Goal: Task Accomplishment & Management: Manage account settings

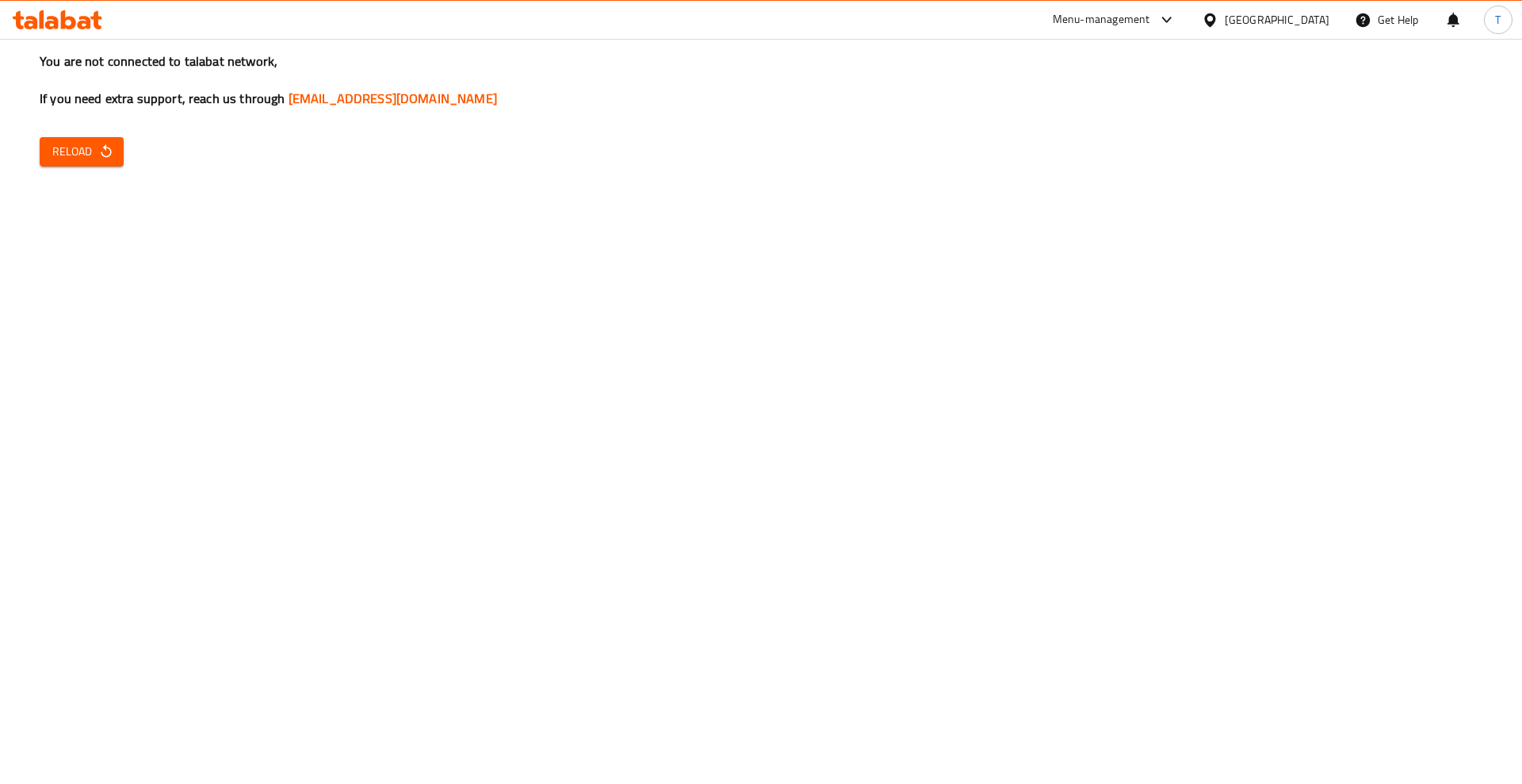
click at [104, 144] on icon "button" at bounding box center [106, 151] width 16 height 16
click at [76, 131] on div "You are not connected to talabat network, If you need extra support, reach us t…" at bounding box center [761, 392] width 1522 height 784
click at [83, 138] on button "Reload" at bounding box center [81, 152] width 84 height 30
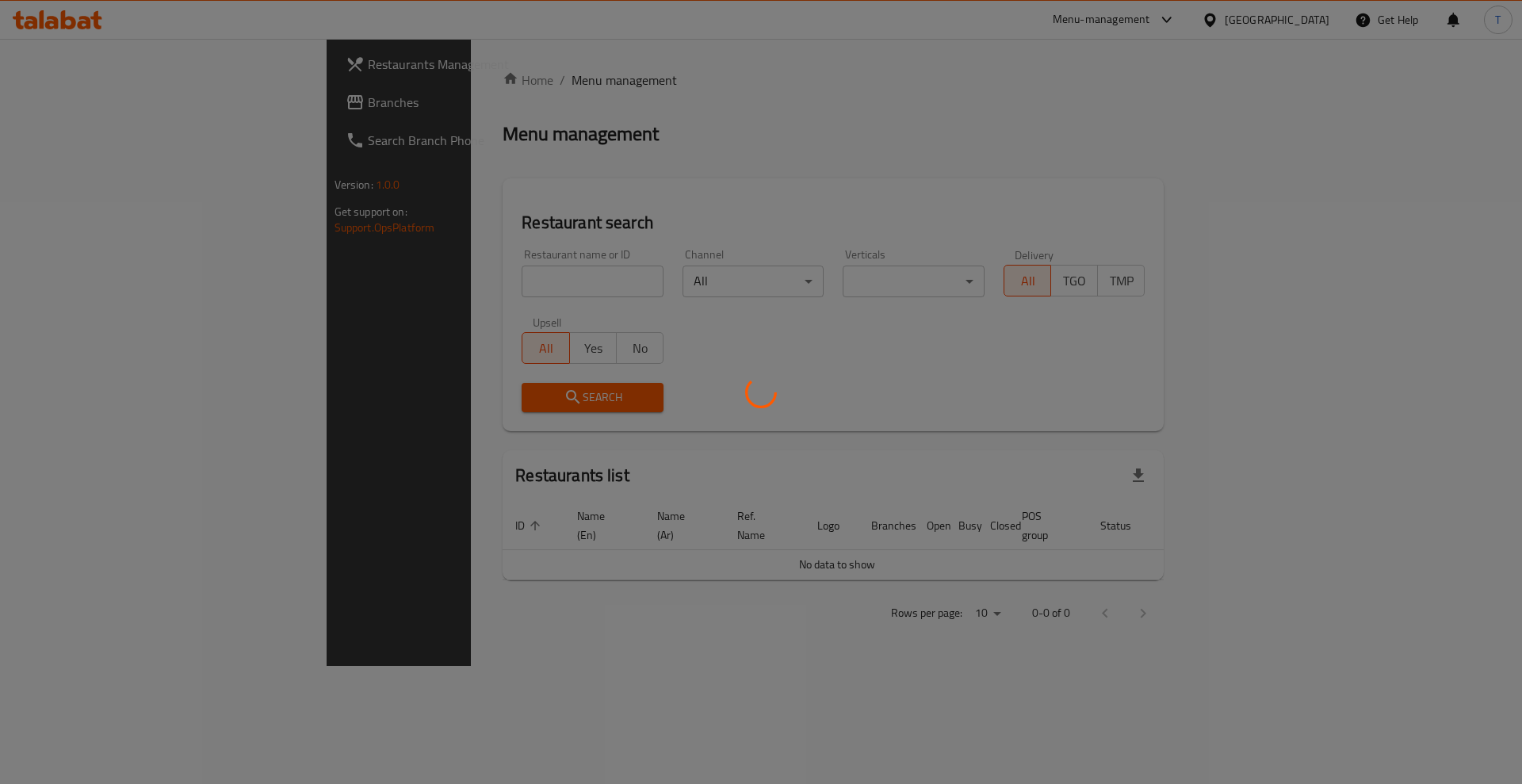
click at [372, 296] on div at bounding box center [761, 392] width 1522 height 784
click at [365, 287] on div at bounding box center [761, 392] width 1522 height 784
click at [413, 265] on div at bounding box center [761, 392] width 1522 height 784
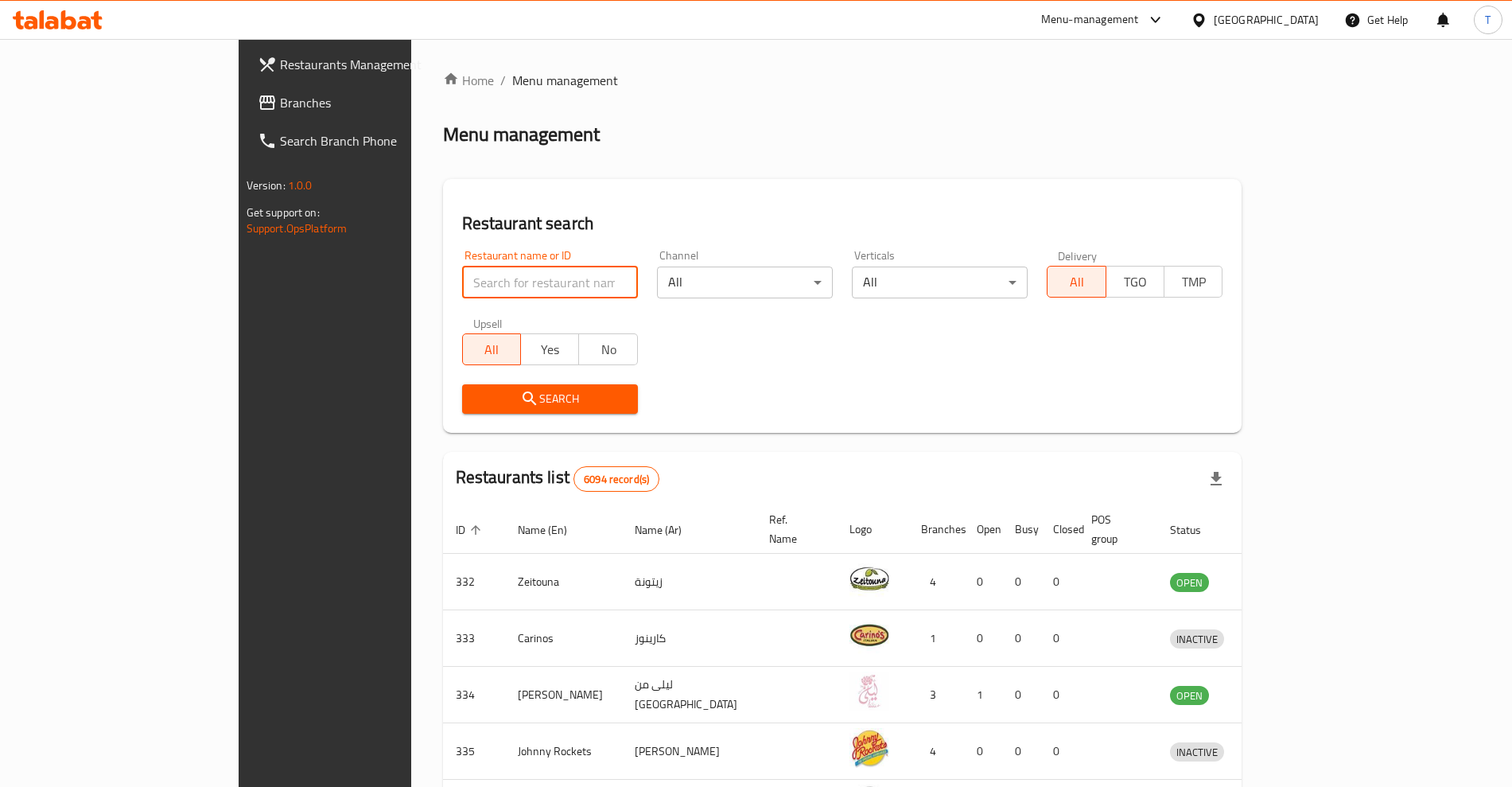
click at [463, 273] on input "search" at bounding box center [550, 282] width 176 height 32
type input "chicket"
click button "Search" at bounding box center [550, 399] width 176 height 30
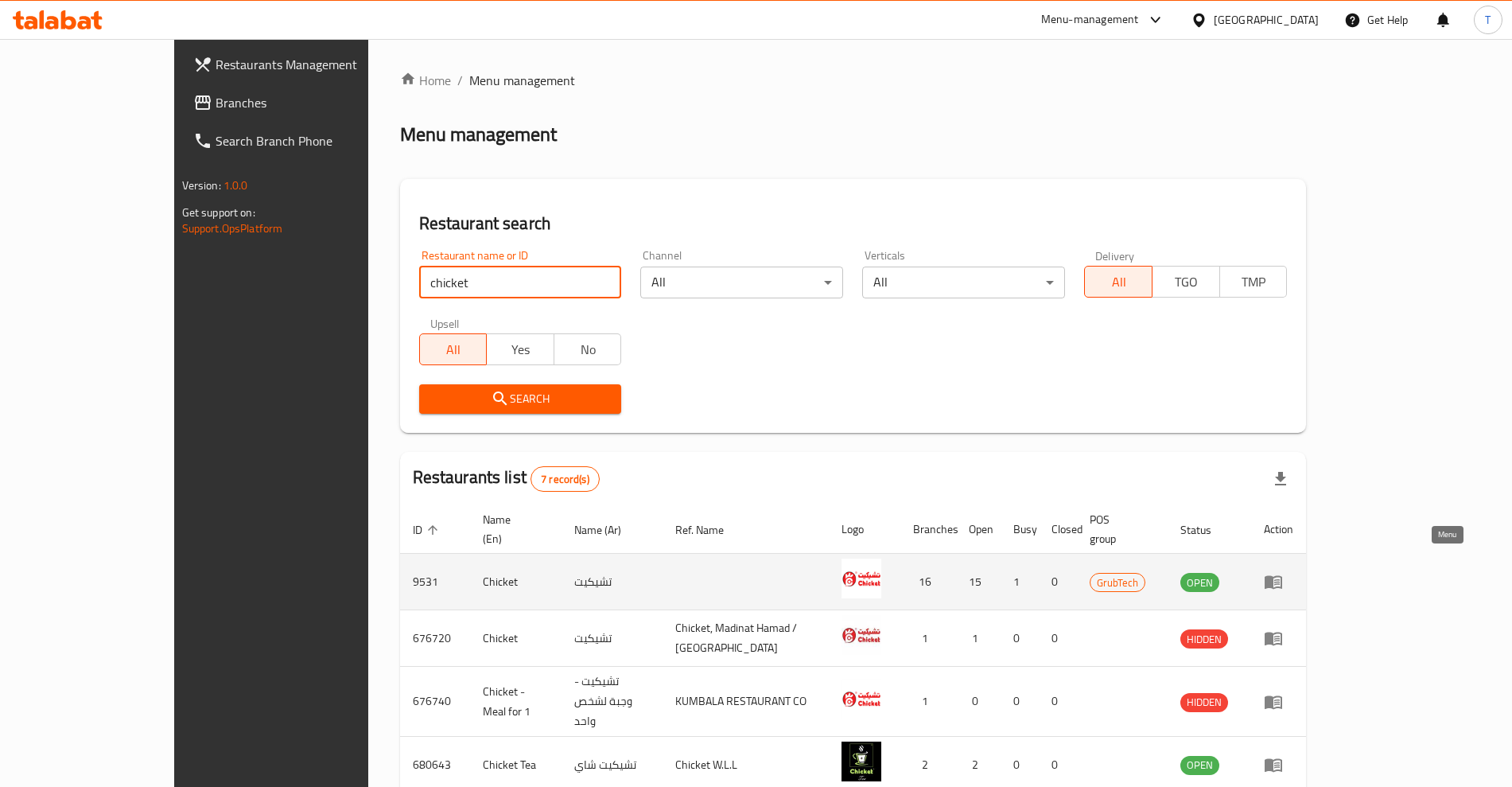
click at [1283, 573] on icon "enhanced table" at bounding box center [1273, 582] width 19 height 19
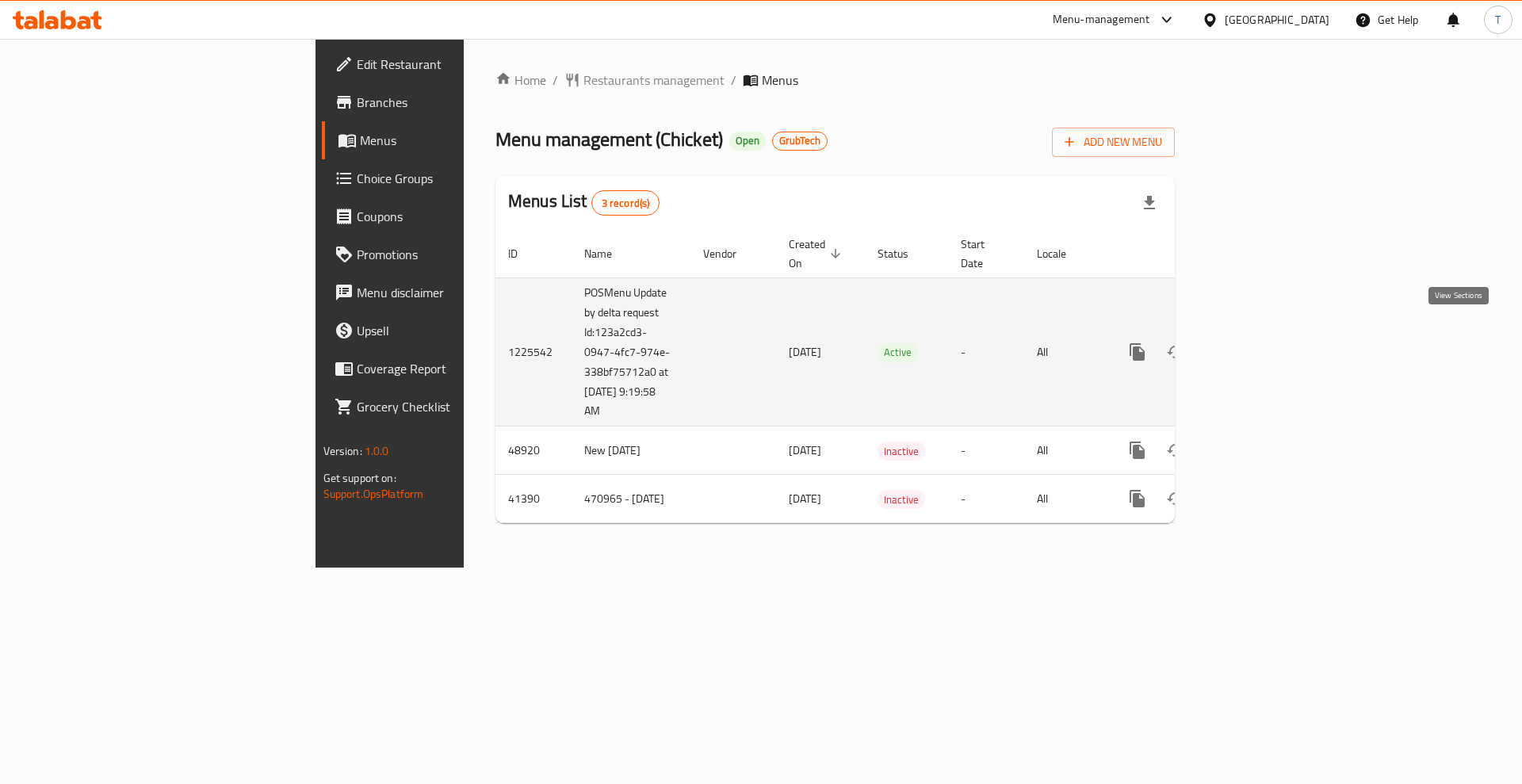
click at [1259, 345] on icon "enhanced table" at bounding box center [1252, 352] width 14 height 14
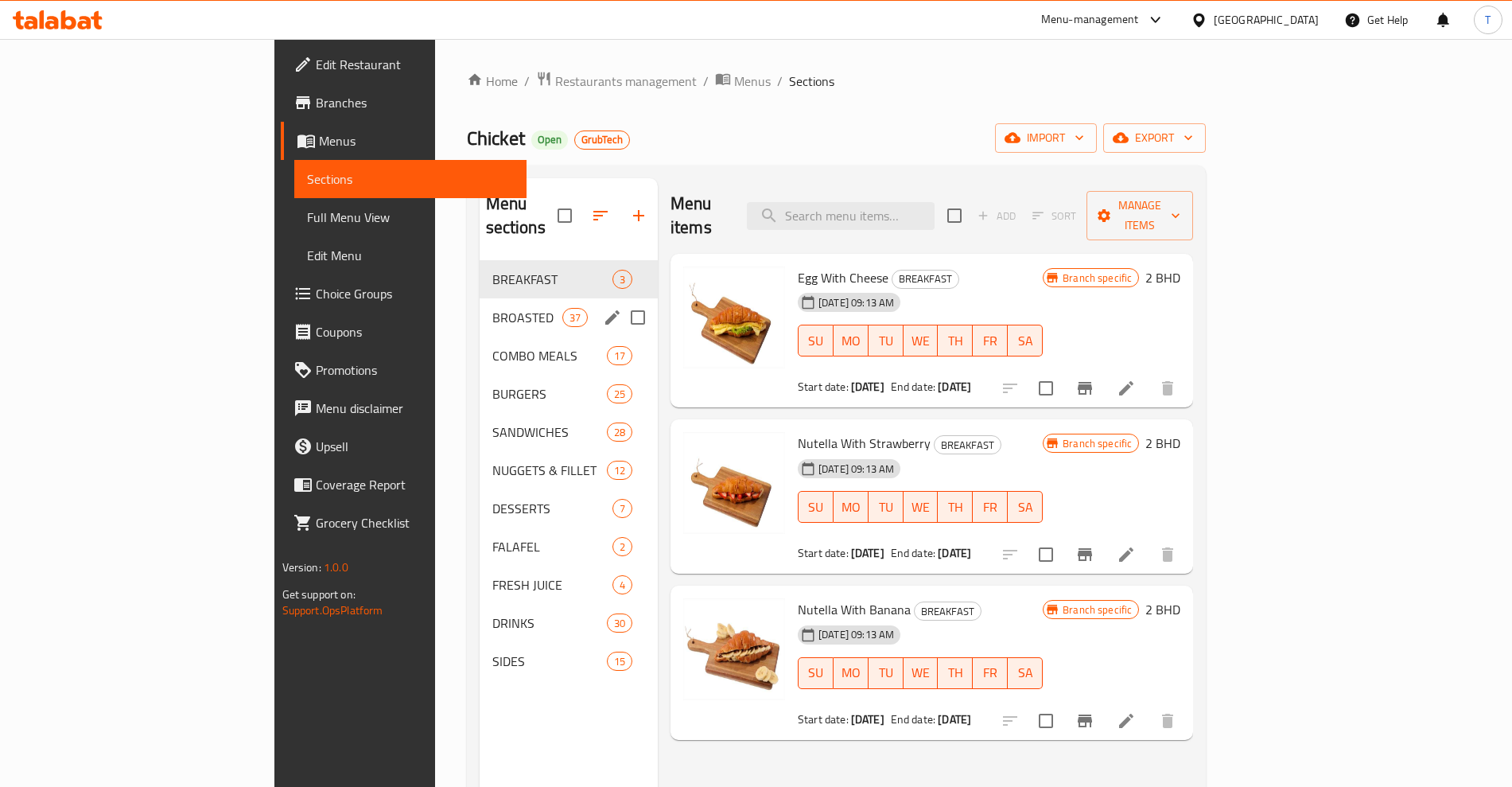
click at [492, 308] on span "BROASTED" at bounding box center [527, 317] width 70 height 19
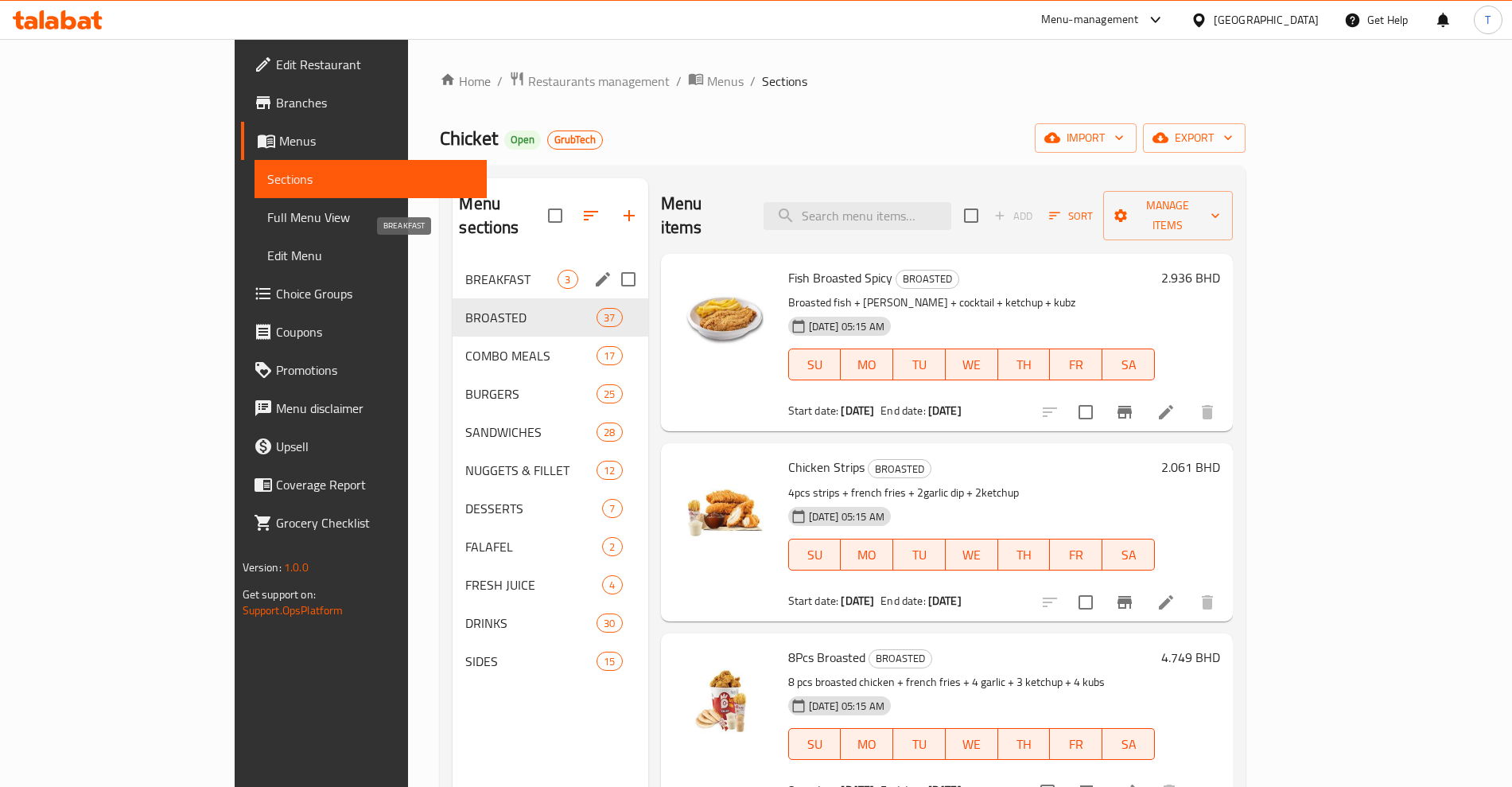
click at [465, 270] on span "BREAKFAST" at bounding box center [511, 279] width 92 height 19
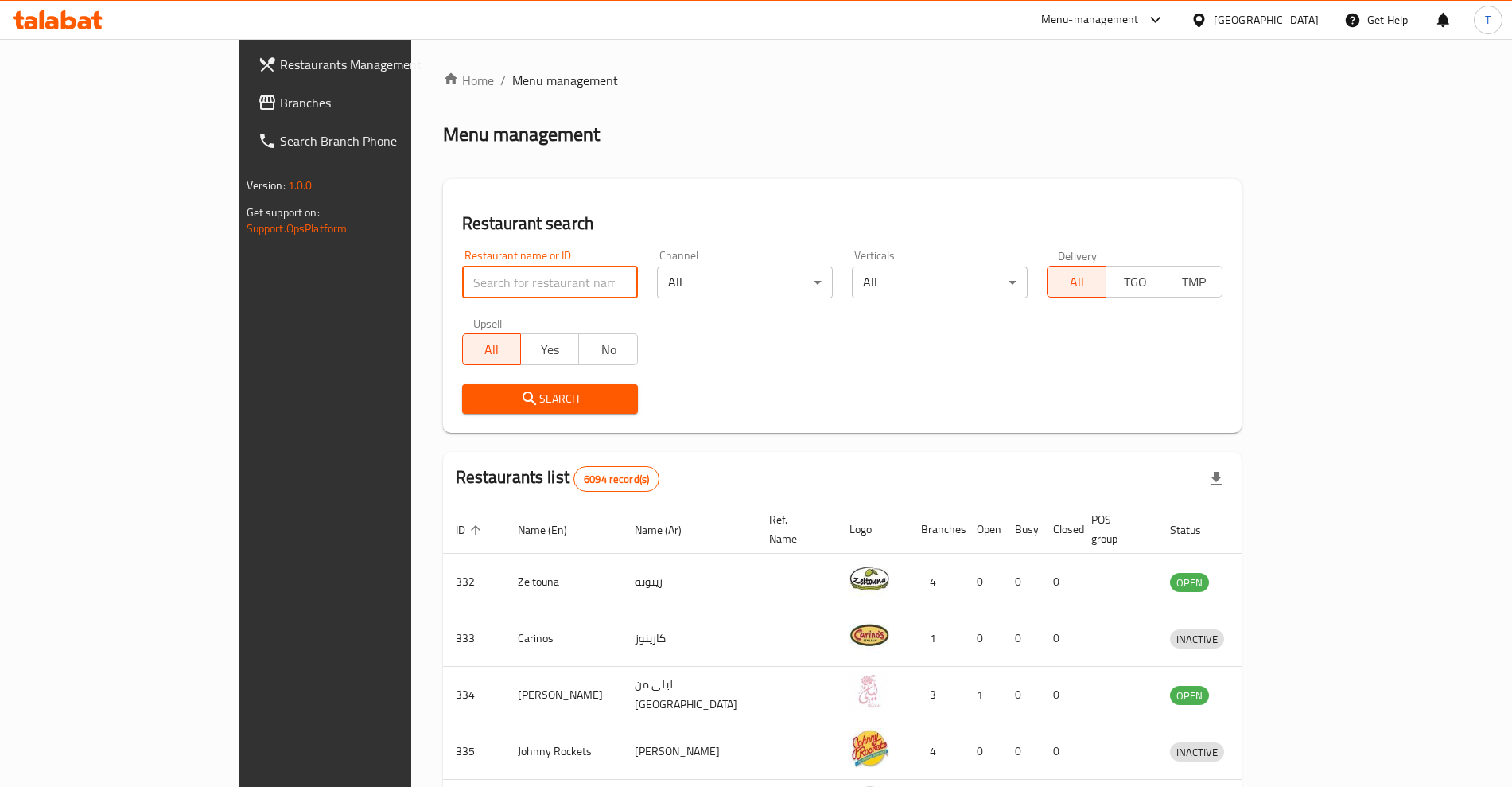
click at [463, 266] on input "search" at bounding box center [550, 282] width 176 height 32
